Goal: Task Accomplishment & Management: Manage account settings

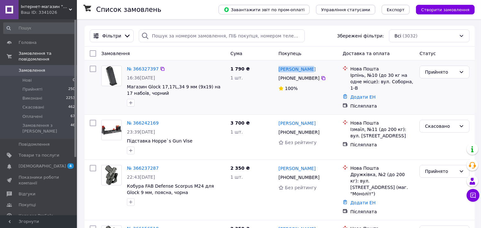
drag, startPoint x: 316, startPoint y: 72, endPoint x: 278, endPoint y: 72, distance: 37.8
click at [278, 72] on div "[PERSON_NAME]" at bounding box center [308, 69] width 60 height 8
click at [321, 80] on icon at bounding box center [323, 78] width 5 height 5
drag, startPoint x: 350, startPoint y: 76, endPoint x: 375, endPoint y: 74, distance: 25.0
click at [375, 74] on div "Ірпінь, №10 (до 30 кг на одне місце): вул. Соборна, 1-В" at bounding box center [382, 81] width 64 height 19
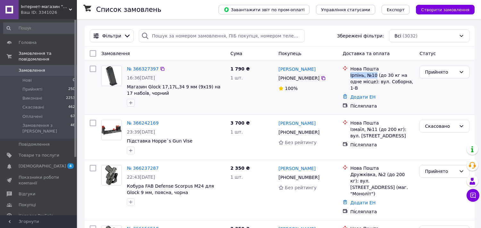
copy div "Ірпінь, №10"
click at [225, 107] on div at bounding box center [176, 103] width 101 height 10
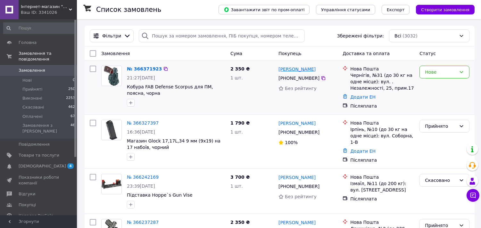
click at [293, 71] on link "Тарас Бабінський" at bounding box center [297, 69] width 37 height 6
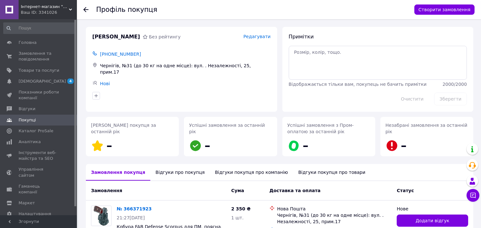
scroll to position [48, 0]
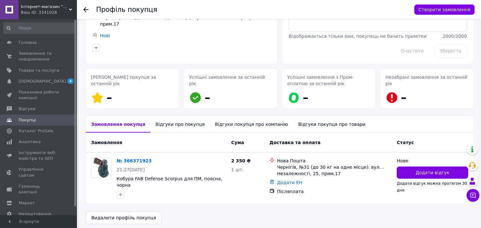
click at [176, 127] on div "Відгуки про покупця" at bounding box center [179, 124] width 59 height 17
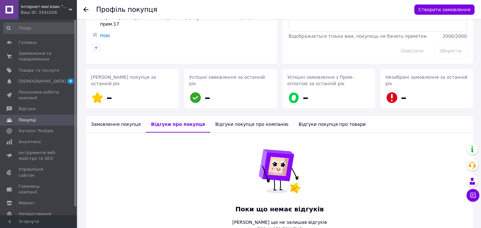
scroll to position [87, 0]
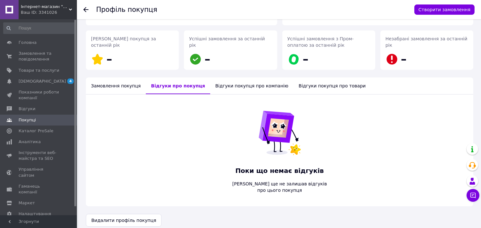
click at [120, 93] on div "Замовлення покупця" at bounding box center [116, 86] width 60 height 17
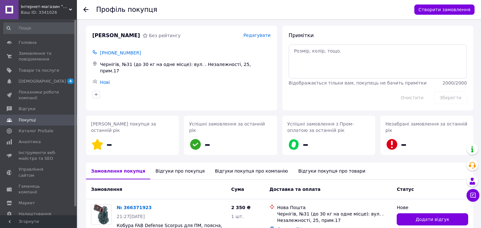
scroll to position [0, 0]
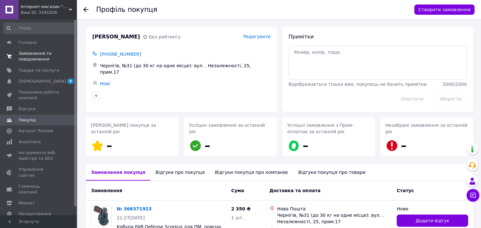
click at [33, 51] on span "Замовлення та повідомлення" at bounding box center [39, 57] width 41 height 12
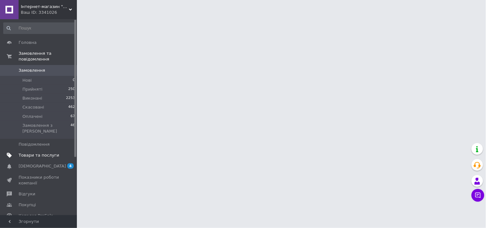
click at [49, 153] on span "Товари та послуги" at bounding box center [39, 156] width 41 height 6
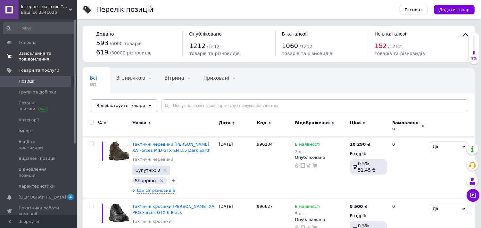
click at [38, 58] on span "Замовлення та повідомлення" at bounding box center [39, 57] width 41 height 12
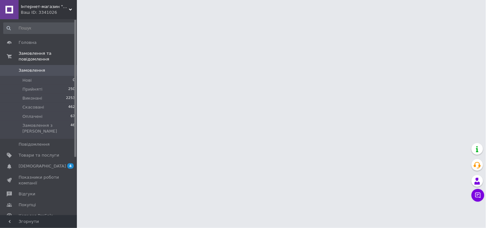
click at [35, 65] on link "Замовлення 0" at bounding box center [39, 70] width 79 height 11
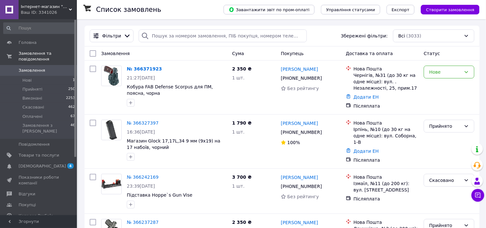
click at [35, 65] on link "Замовлення 0" at bounding box center [39, 70] width 79 height 11
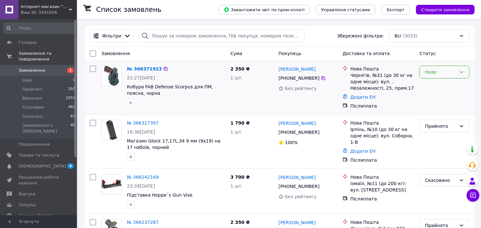
click at [452, 76] on div "Нове" at bounding box center [445, 72] width 50 height 13
click at [437, 88] on li "Прийнято" at bounding box center [444, 87] width 49 height 12
drag, startPoint x: 318, startPoint y: 71, endPoint x: 278, endPoint y: 71, distance: 40.1
click at [278, 71] on div "Тарас Бабінський" at bounding box center [308, 69] width 60 height 8
copy link "Тарас Бабінський"
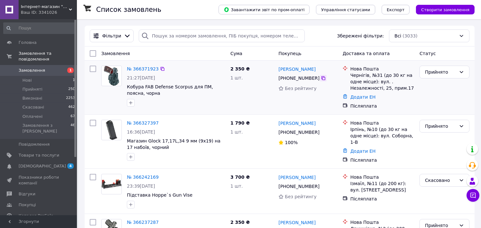
click at [322, 79] on icon at bounding box center [324, 78] width 4 height 4
drag, startPoint x: 349, startPoint y: 76, endPoint x: 378, endPoint y: 75, distance: 28.9
click at [378, 75] on div "Нова Пошта Чернігів, №31 (до 30 кг на одне місце): вул. . Незалежності, 25, при…" at bounding box center [382, 79] width 67 height 26
copy div "Чернігів, №31"
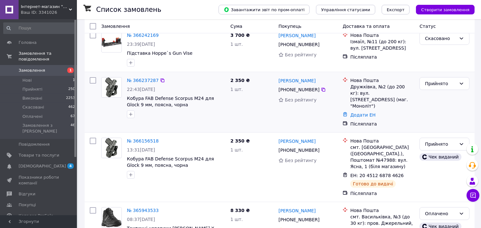
scroll to position [142, 0]
click at [264, 135] on div "2 350 ₴ 1 шт." at bounding box center [252, 167] width 48 height 64
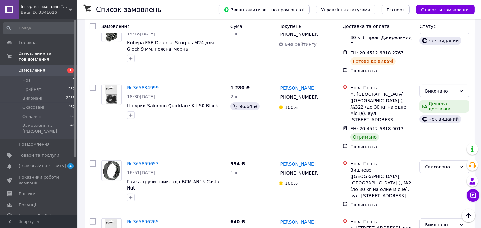
scroll to position [392, 0]
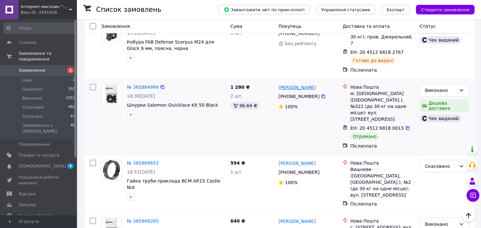
click at [294, 84] on link "[PERSON_NAME]" at bounding box center [297, 87] width 37 height 6
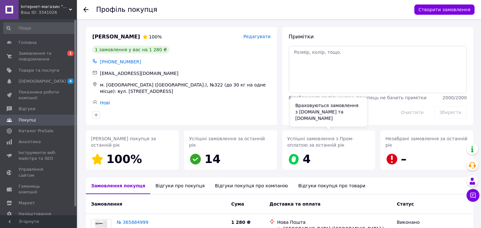
scroll to position [71, 0]
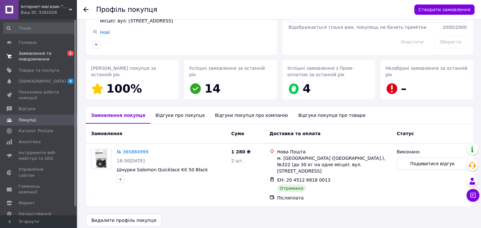
click at [38, 55] on span "Замовлення та повідомлення" at bounding box center [39, 57] width 41 height 12
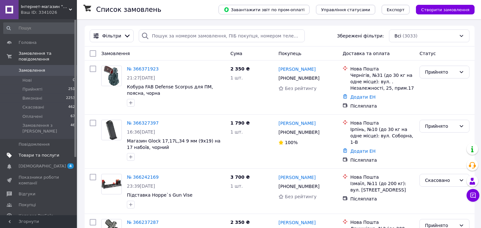
click at [45, 153] on span "Товари та послуги" at bounding box center [39, 156] width 41 height 6
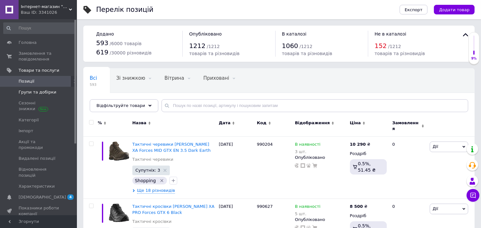
click at [39, 92] on span "Групи та добірки" at bounding box center [38, 92] width 38 height 6
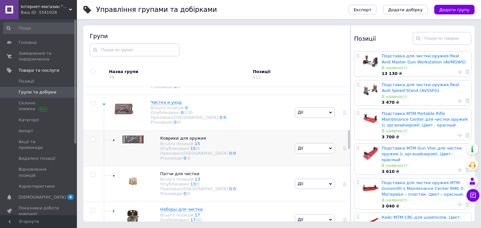
scroll to position [63, 0]
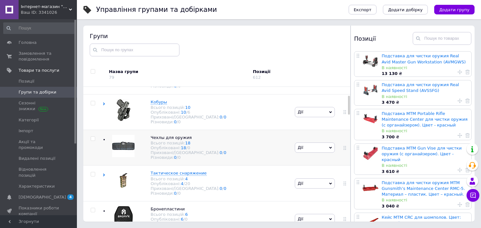
click at [258, 165] on div "Чехлы для оружия Всього позицій: 18 Опубліковані: 18 / 0 Приховані/Видалені: 0 …" at bounding box center [198, 148] width 191 height 36
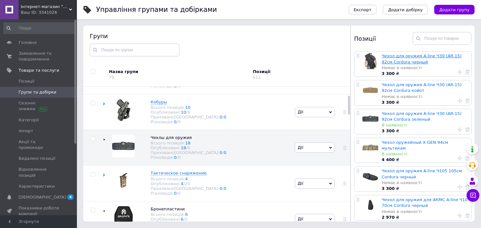
click at [389, 60] on link "Чехол для оружия A-line Ч30 (AR-15) 92см Cordura черный" at bounding box center [422, 59] width 80 height 11
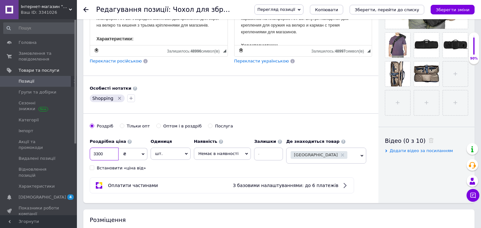
click at [97, 161] on input "3300" at bounding box center [104, 154] width 29 height 13
type input "3600"
click at [413, 9] on icon "Зберегти, перейти до списку" at bounding box center [387, 9] width 64 height 5
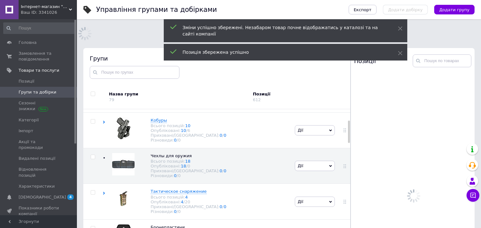
scroll to position [68, 0]
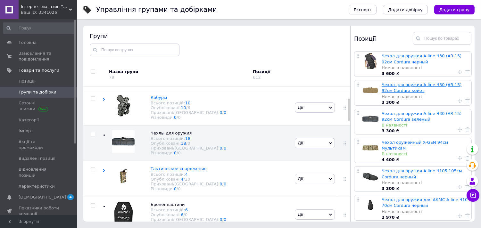
click at [403, 90] on link "Чехол для оружия A-line Ч30 (AR-15) 92см Cordura койот" at bounding box center [422, 87] width 80 height 11
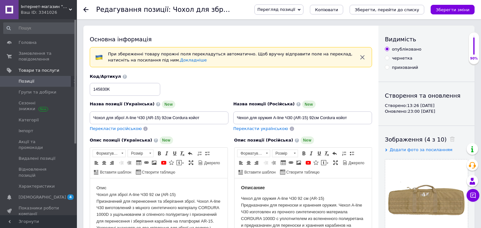
scroll to position [214, 0]
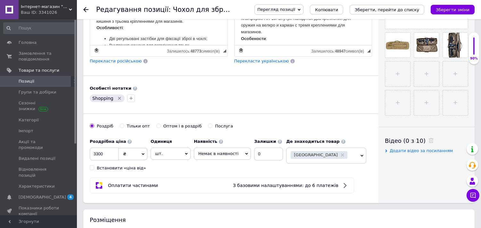
click at [245, 155] on icon at bounding box center [246, 154] width 3 height 3
click at [98, 161] on input "3300" at bounding box center [104, 154] width 29 height 13
type input "3600"
click at [332, 113] on div "Основна інформація При збереженні товару порожні поля перекладуться автоматично…" at bounding box center [230, 7] width 295 height 391
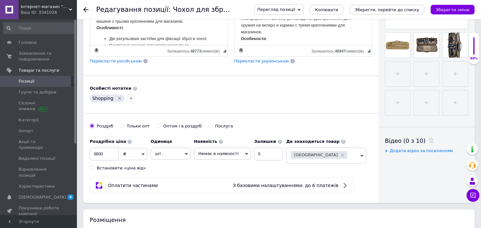
click at [451, 8] on icon "Зберегти зміни" at bounding box center [453, 9] width 34 height 5
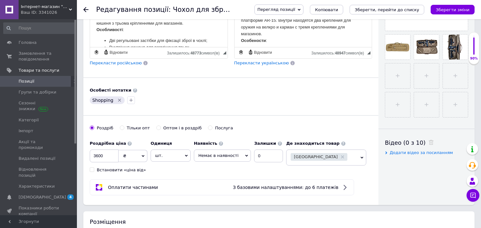
scroll to position [249, 0]
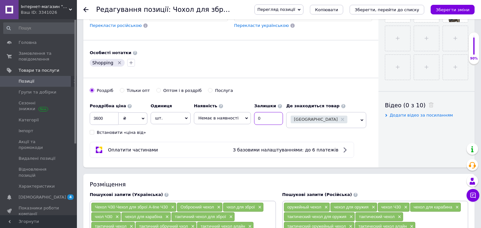
click at [265, 125] on input "0" at bounding box center [268, 118] width 29 height 13
click at [447, 7] on icon "Зберегти зміни" at bounding box center [453, 9] width 34 height 5
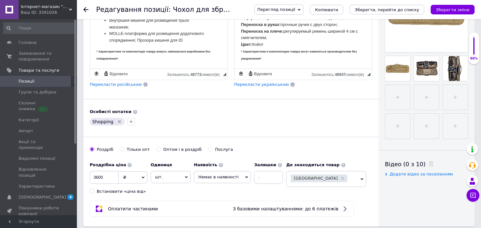
scroll to position [285, 0]
